Goal: Task Accomplishment & Management: Manage account settings

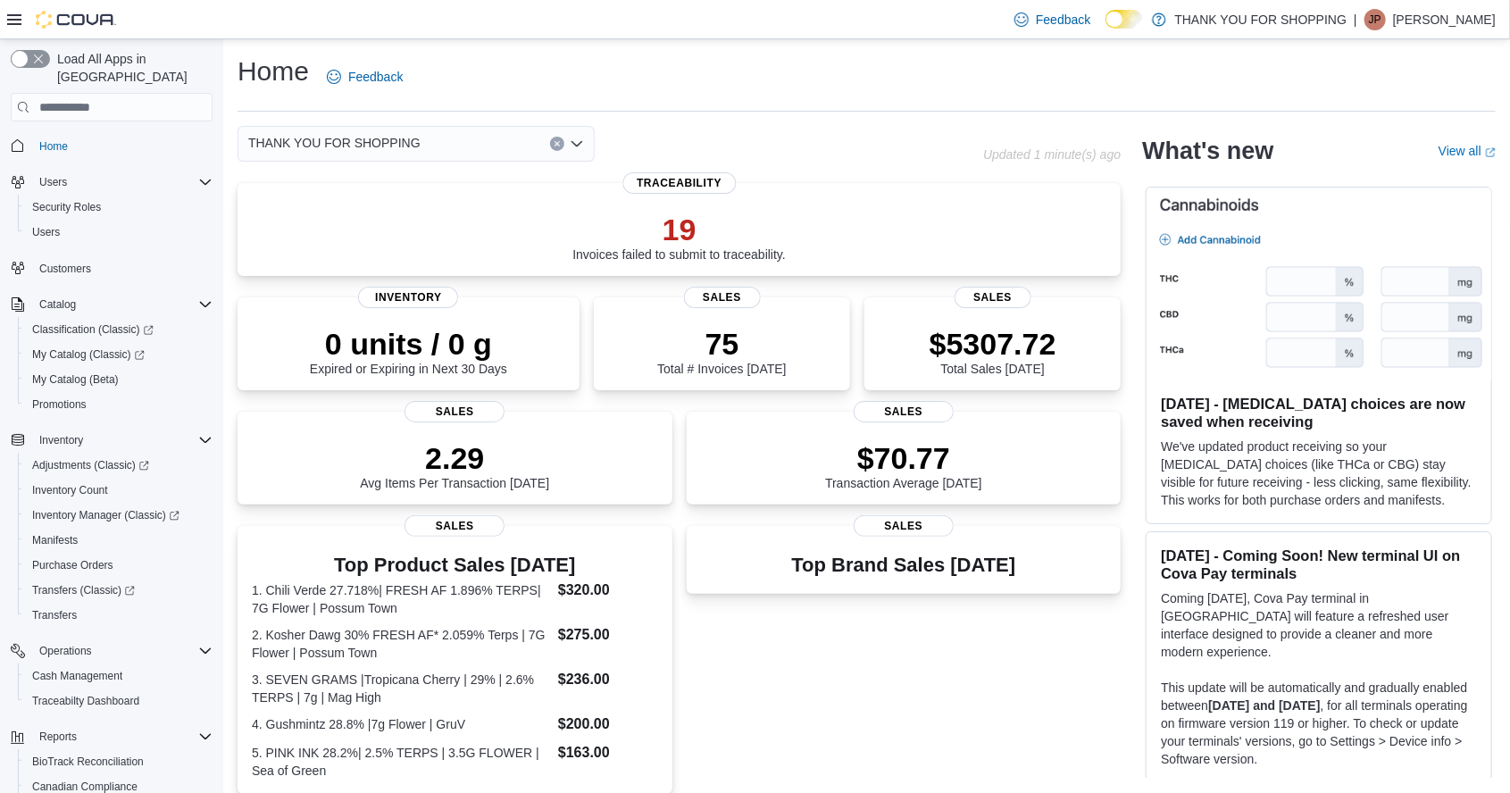
click at [1474, 21] on p "[PERSON_NAME]" at bounding box center [1444, 19] width 103 height 21
click at [1390, 172] on span "Sign Out" at bounding box center [1381, 176] width 48 height 18
